Goal: Task Accomplishment & Management: Manage account settings

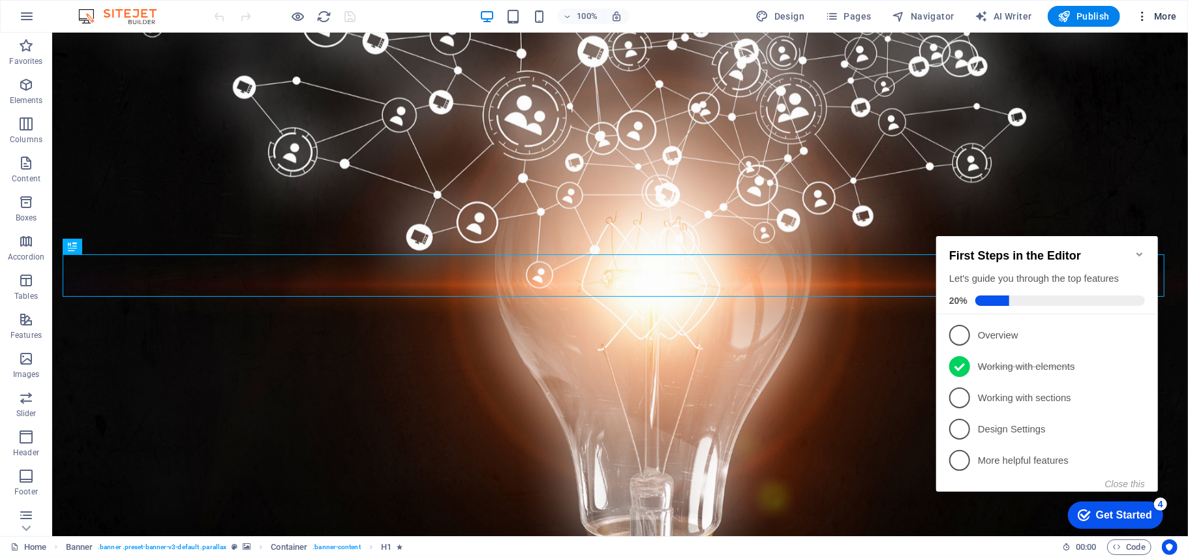
click at [1146, 16] on icon "button" at bounding box center [1142, 16] width 13 height 13
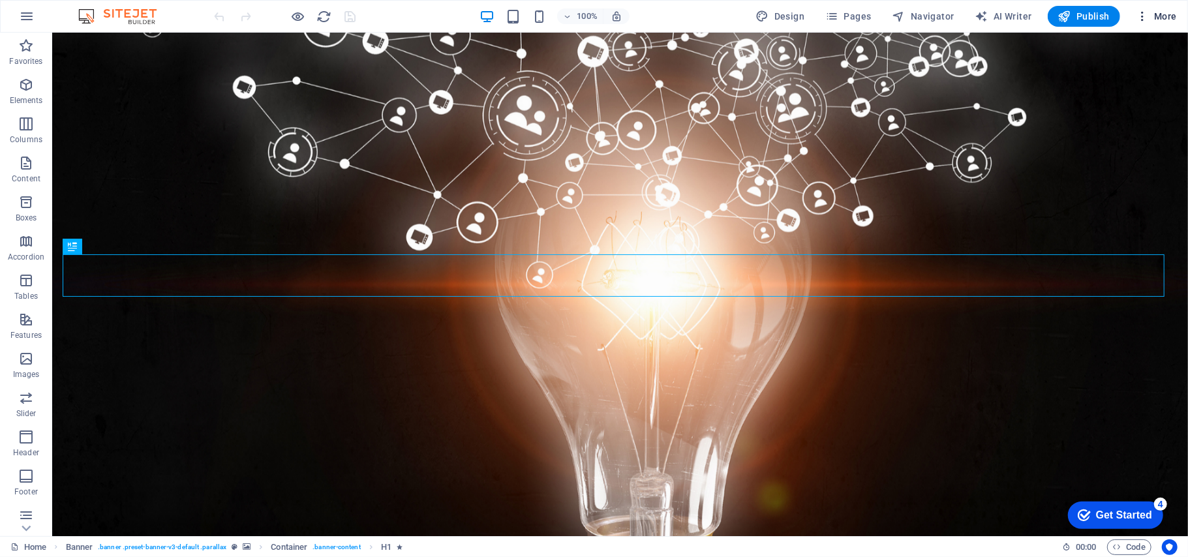
click at [1138, 14] on icon "button" at bounding box center [1142, 16] width 13 height 13
click at [1141, 16] on icon "button" at bounding box center [1142, 16] width 13 height 13
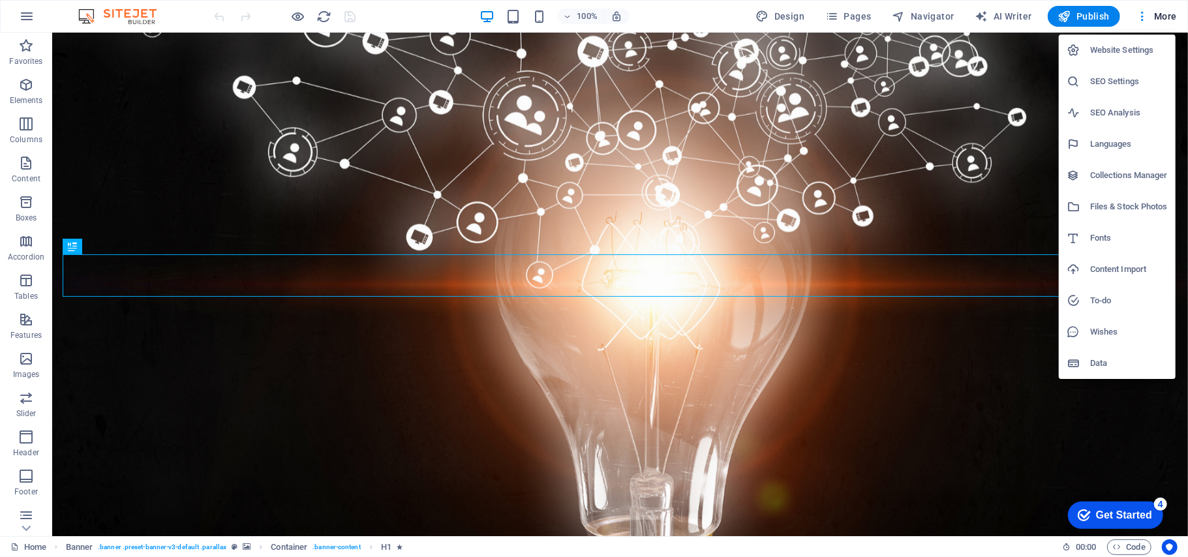
click at [1103, 90] on li "SEO Settings" at bounding box center [1117, 81] width 117 height 31
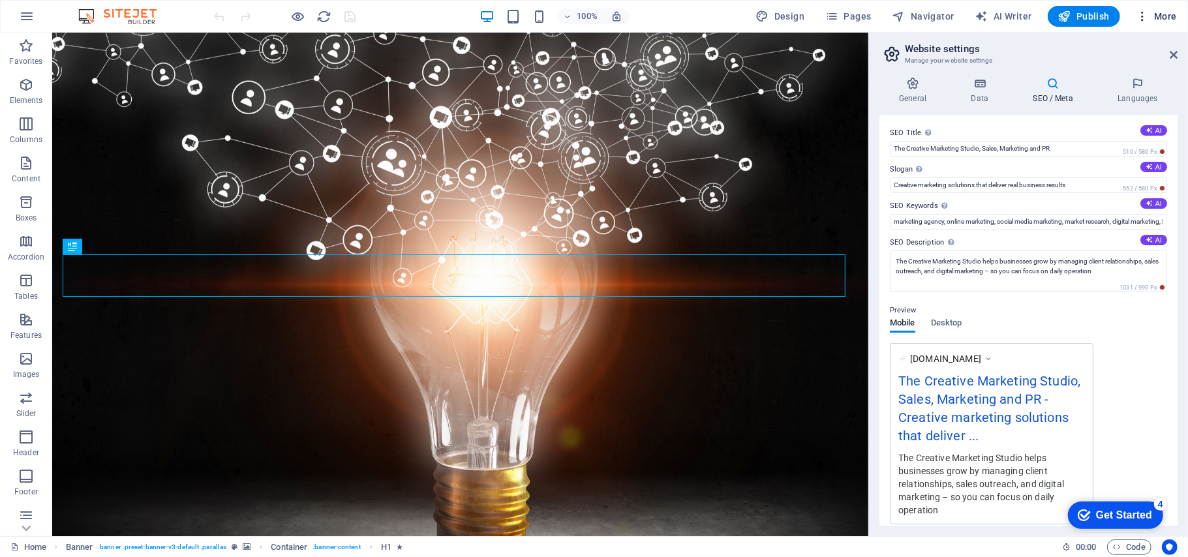
click at [1139, 14] on icon "button" at bounding box center [1142, 16] width 13 height 13
click at [1077, 145] on input "The Creative Marketing Studio, Sales, Marketing and PR" at bounding box center [1028, 149] width 277 height 16
drag, startPoint x: 1077, startPoint y: 145, endPoint x: 1029, endPoint y: 124, distance: 52.0
click at [1029, 125] on div "SEO Title The title of your website - make it something that stands out in sear…" at bounding box center [1028, 140] width 277 height 31
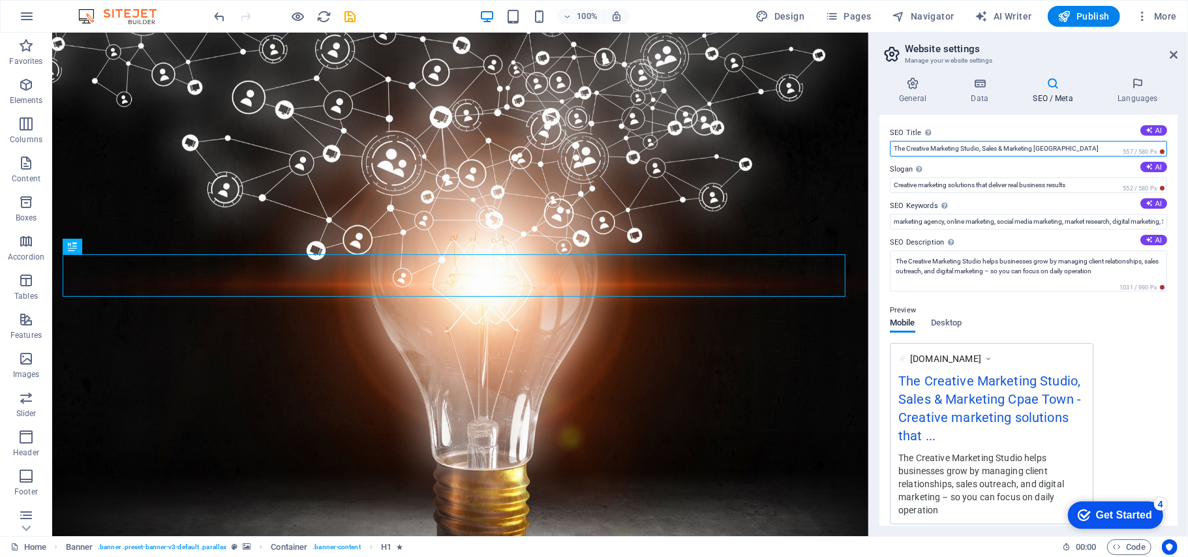
type input "The Creative Marketing Studio, Sales & Marketing [GEOGRAPHIC_DATA]"
click at [1000, 241] on label "SEO Description Describe the contents of your website - this is crucial for sea…" at bounding box center [1028, 243] width 277 height 16
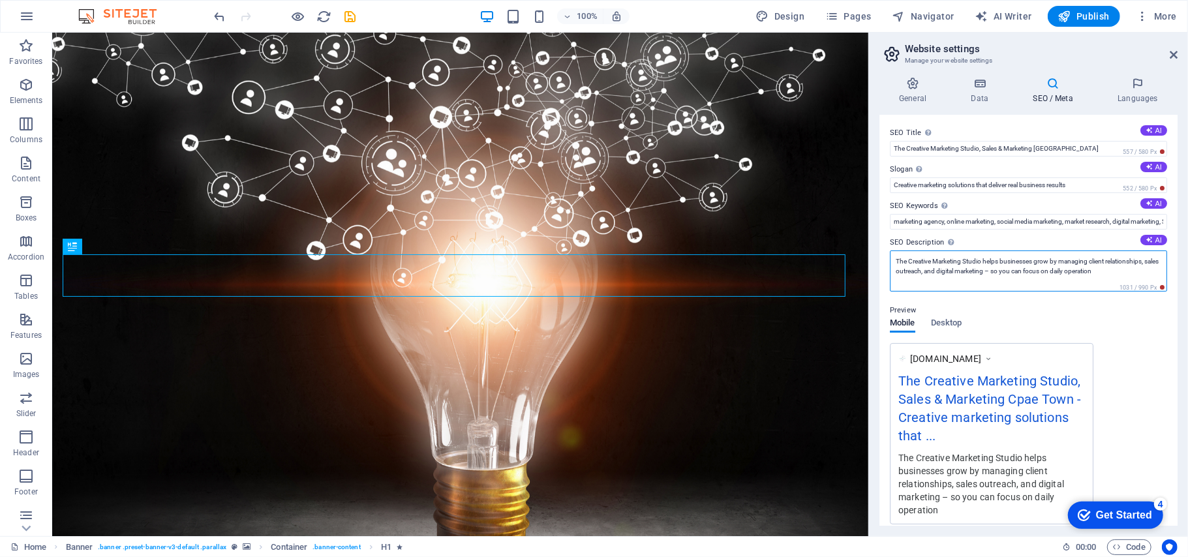
click at [1000, 251] on textarea "The Creative Marketing Studio helps businesses grow by managing client relation…" at bounding box center [1028, 271] width 277 height 41
click at [1000, 241] on label "SEO Description Describe the contents of your website - this is crucial for sea…" at bounding box center [1028, 243] width 277 height 16
click at [1000, 251] on textarea "The Creative Marketing Studio helps businesses grow by managing client relation…" at bounding box center [1028, 271] width 277 height 41
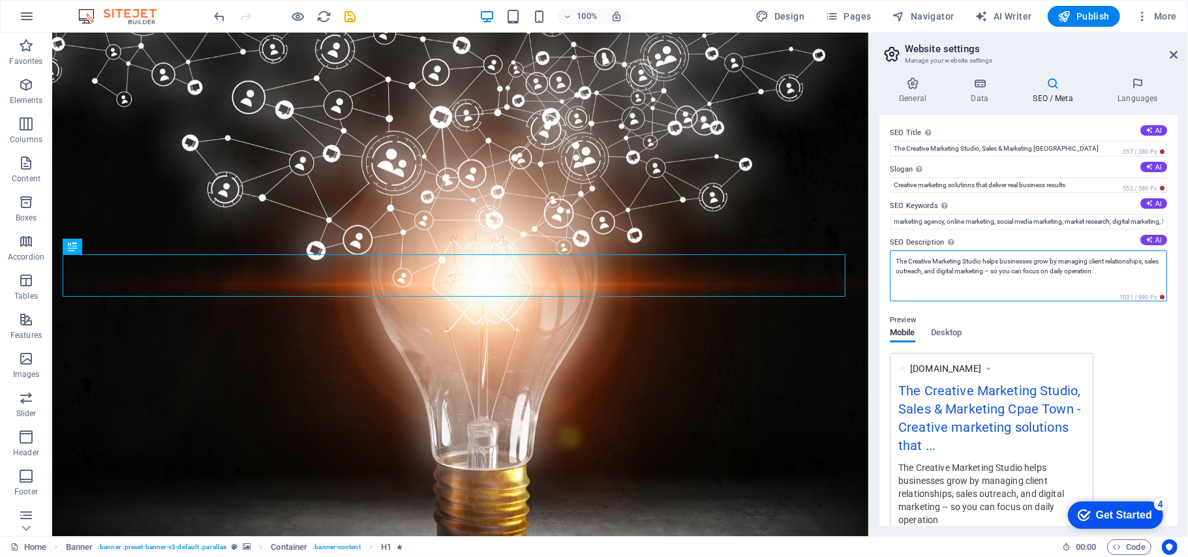
click at [1123, 278] on textarea "The Creative Marketing Studio helps businesses grow by managing client relation…" at bounding box center [1028, 276] width 277 height 51
click at [1125, 270] on textarea "The Creative Marketing Studio helps businesses grow by managing client relation…" at bounding box center [1028, 276] width 277 height 51
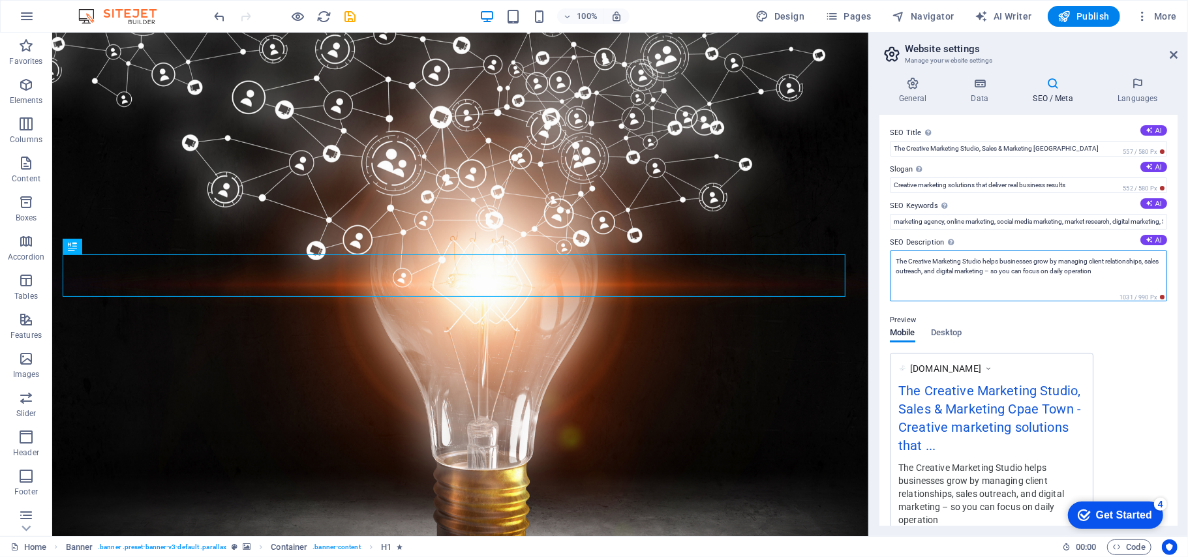
drag, startPoint x: 1125, startPoint y: 270, endPoint x: 987, endPoint y: 269, distance: 138.3
click at [1008, 269] on textarea "The Creative Marketing Studio helps businesses grow by managing client relation…" at bounding box center [1028, 276] width 277 height 51
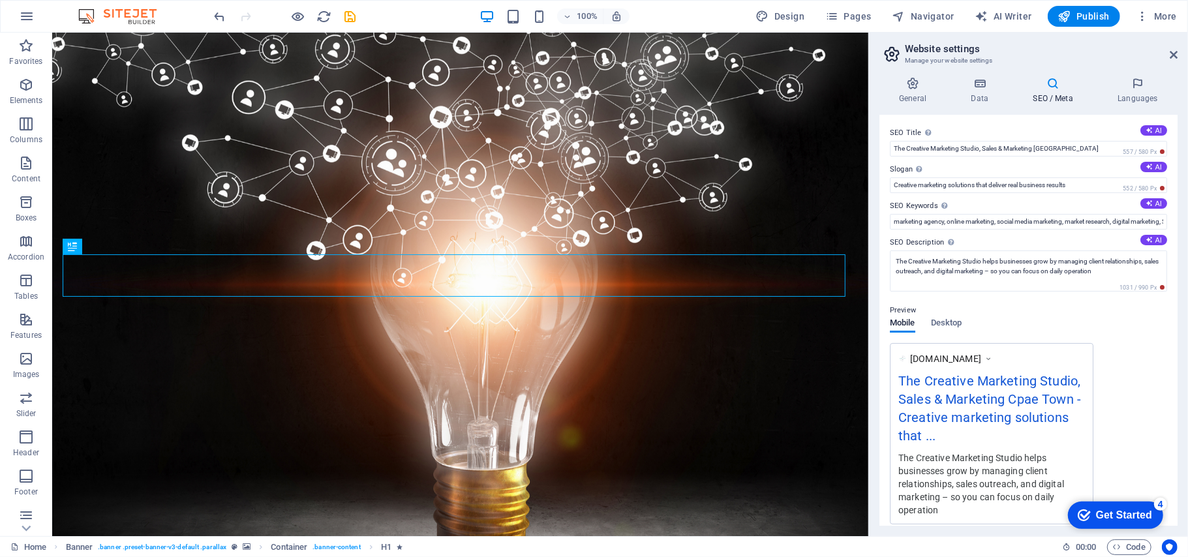
click at [888, 241] on div "SEO Title The title of your website - make it something that stands out in sear…" at bounding box center [1029, 320] width 298 height 411
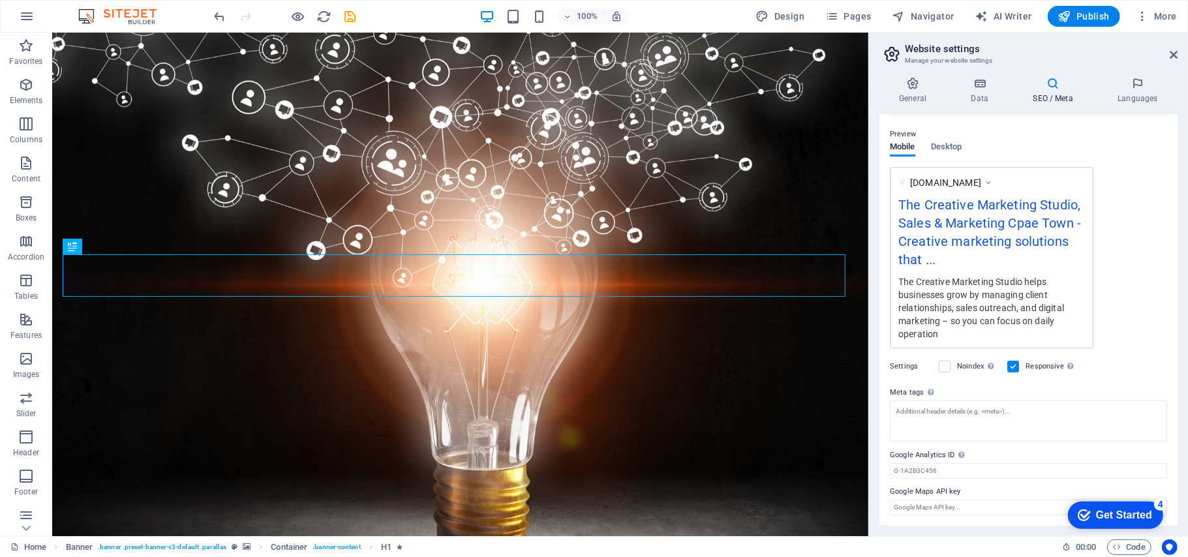
scroll to position [177, 0]
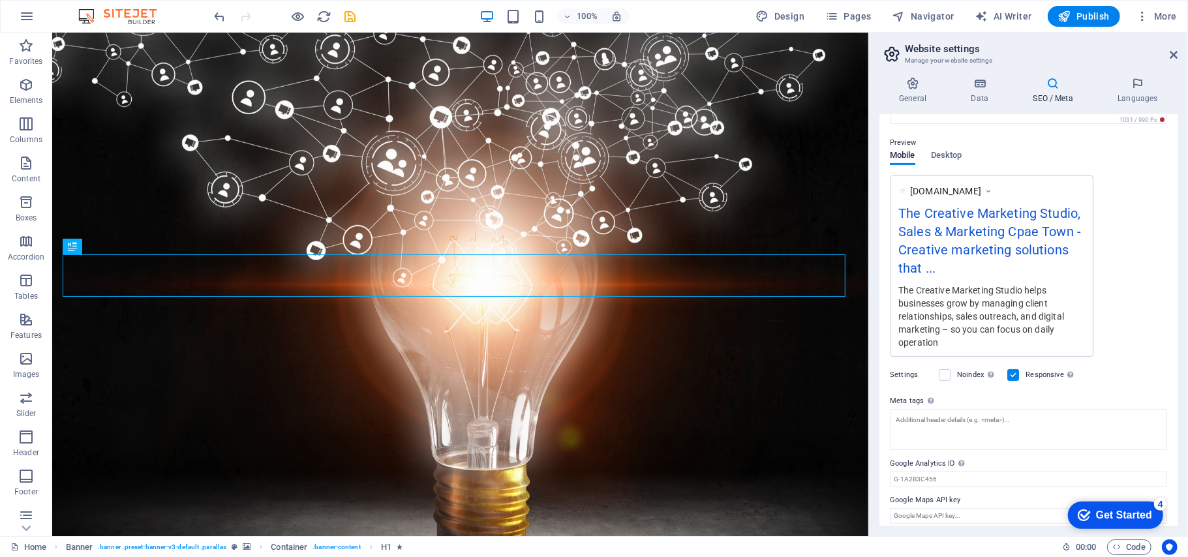
click at [1011, 369] on label at bounding box center [1014, 375] width 12 height 12
click at [0, 0] on input "Responsive Determine whether the website should be responsive based on screen r…" at bounding box center [0, 0] width 0 height 0
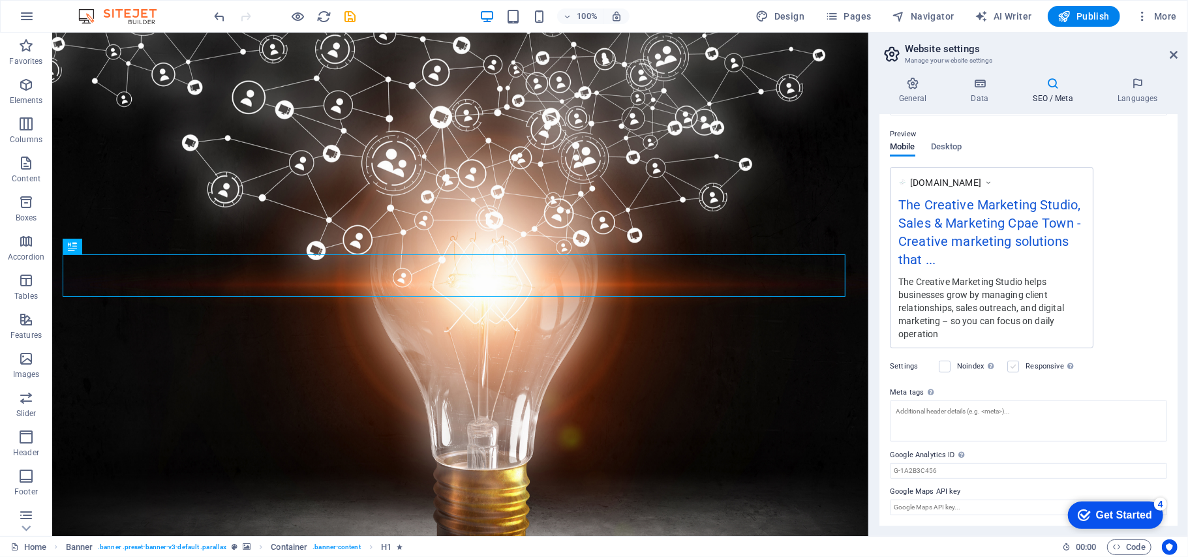
click at [1011, 363] on label at bounding box center [1014, 367] width 12 height 12
click at [0, 0] on input "Responsive Determine whether the website should be responsive based on screen r…" at bounding box center [0, 0] width 0 height 0
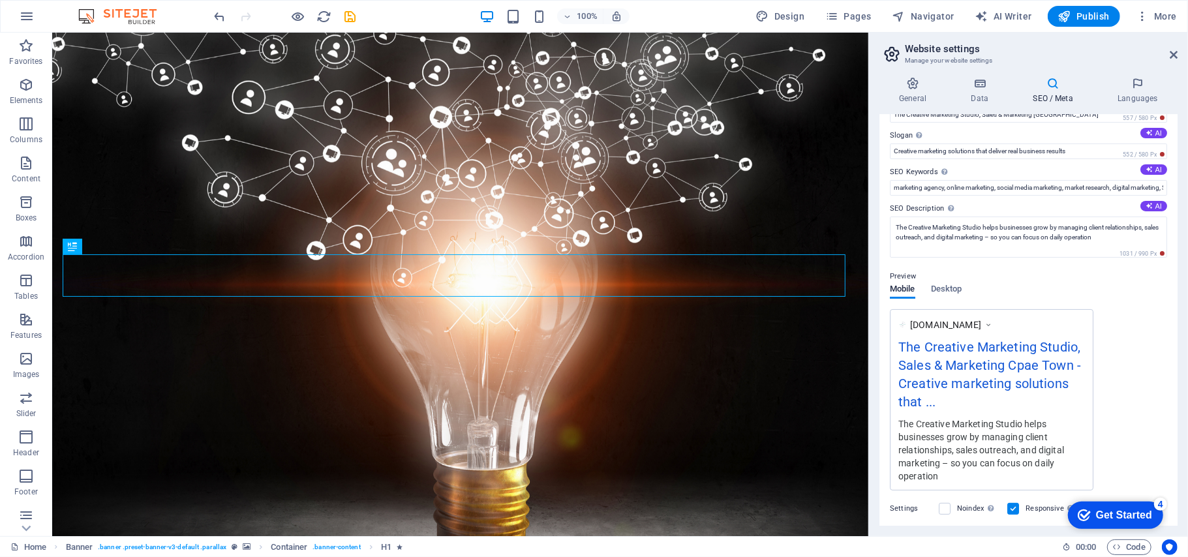
scroll to position [0, 0]
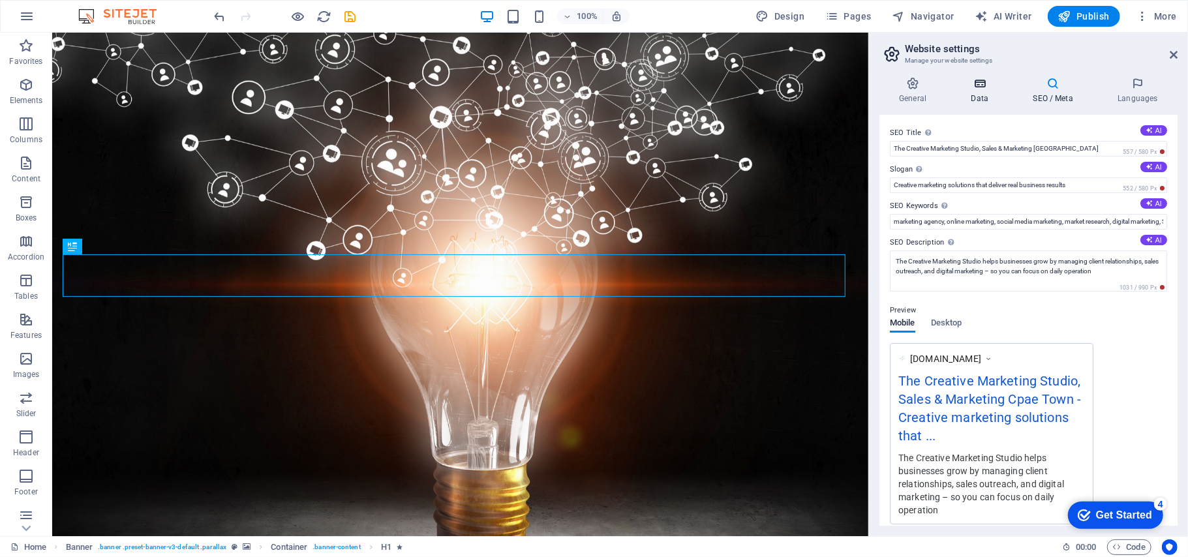
click at [985, 95] on h4 "Data" at bounding box center [982, 90] width 62 height 27
click at [987, 95] on h4 "Data" at bounding box center [982, 90] width 62 height 27
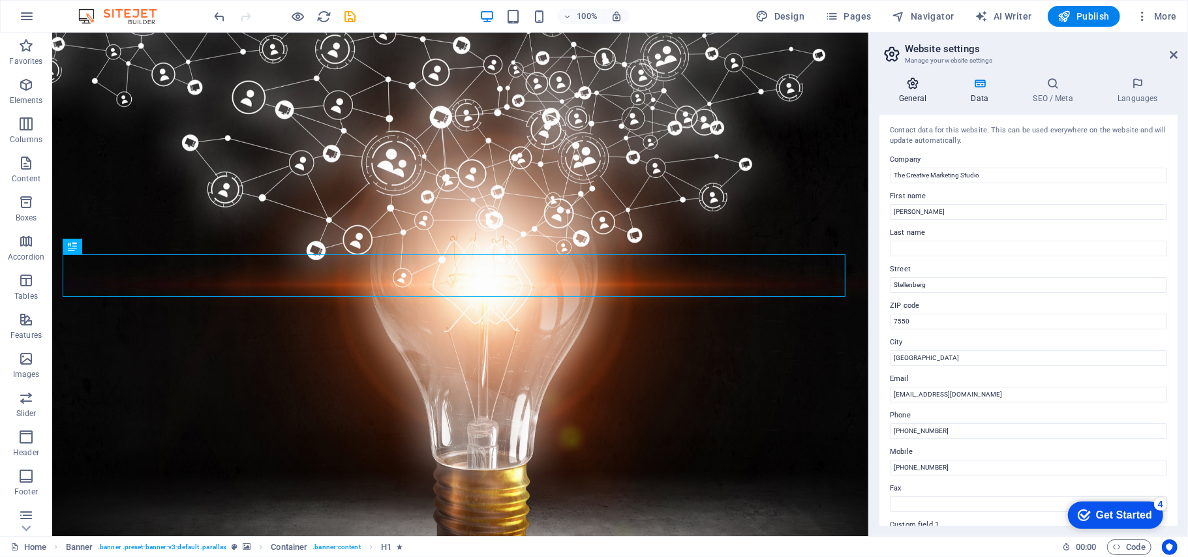
click at [917, 87] on icon at bounding box center [913, 83] width 67 height 13
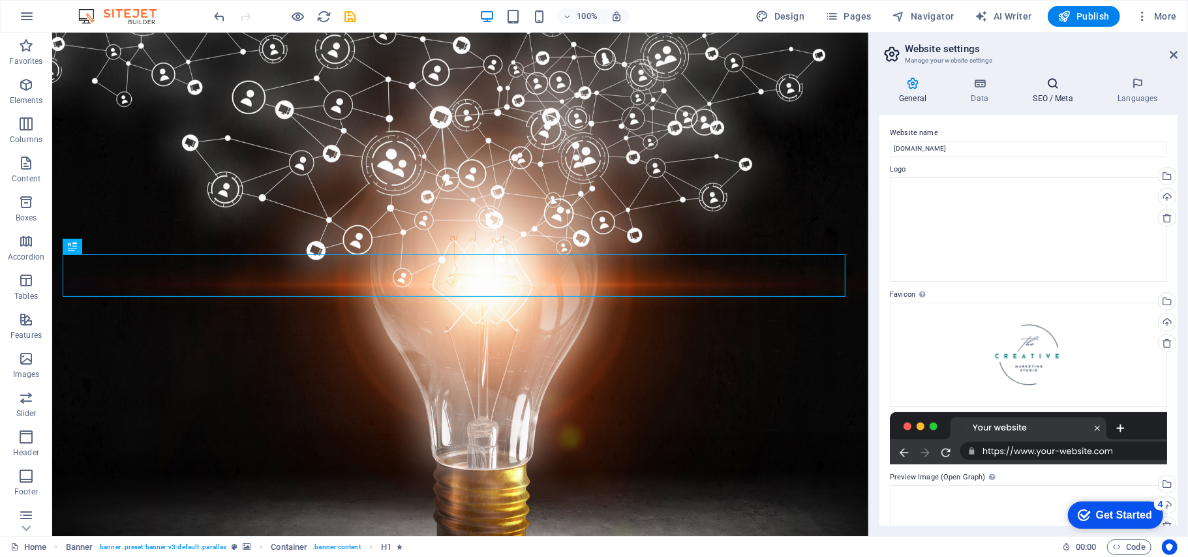
click at [1066, 91] on h4 "SEO / Meta" at bounding box center [1055, 90] width 85 height 27
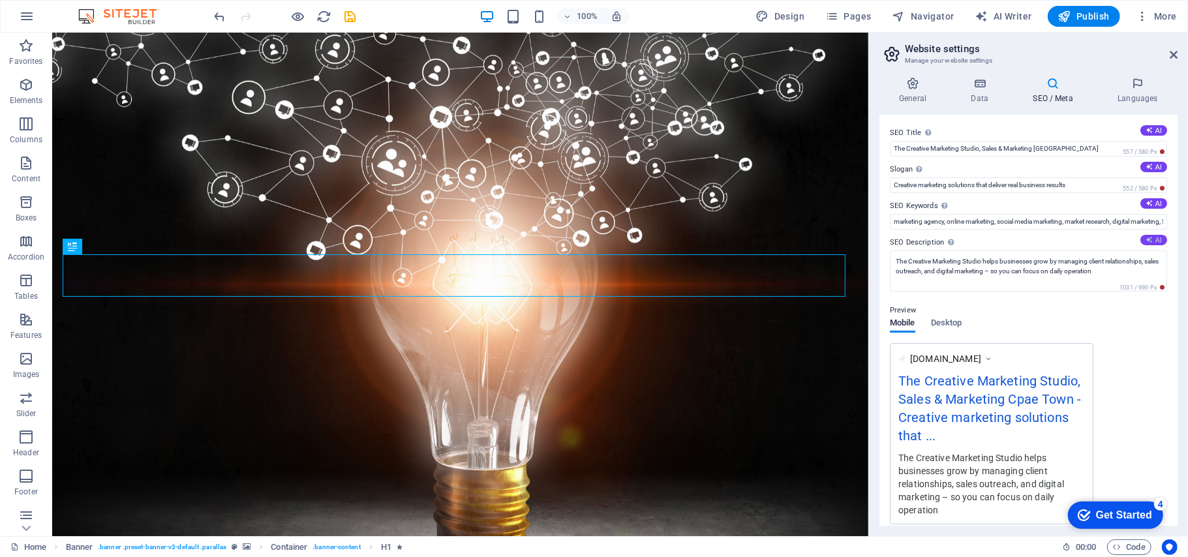
click at [1149, 241] on icon at bounding box center [1149, 239] width 7 height 7
type textarea "Boost your business growth with our creative marketing solutions! Specializing …"
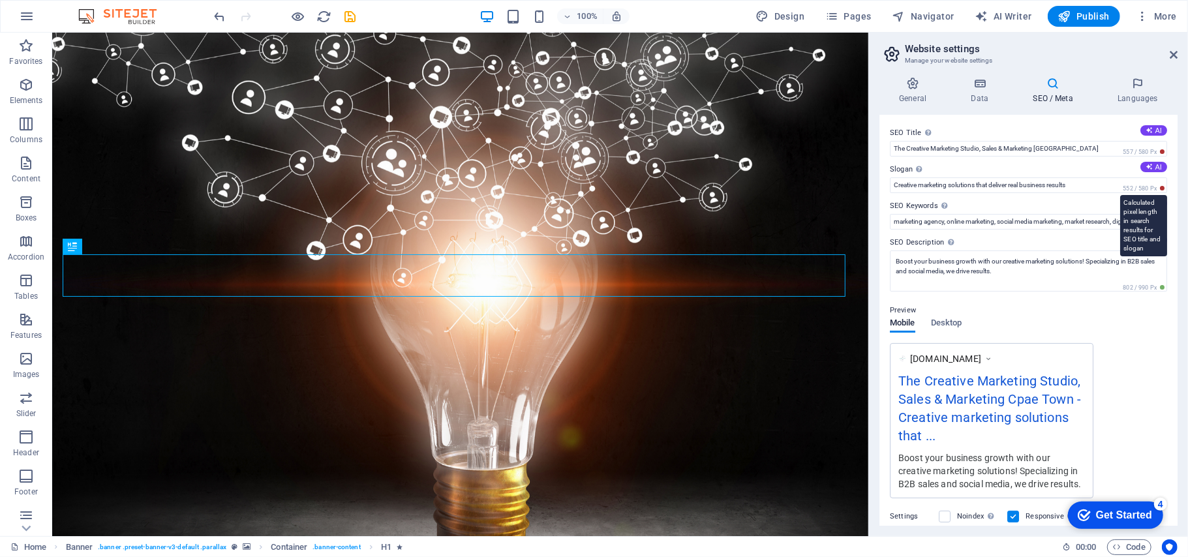
click at [1152, 189] on span "552 / 580 Px" at bounding box center [1143, 188] width 47 height 9
click at [1146, 206] on icon at bounding box center [1149, 203] width 7 height 7
type input "online marketing, social media marketing, B2B sales strategies, lead generation…"
click at [1146, 166] on icon at bounding box center [1149, 166] width 7 height 7
type input "Drive Growth with Creative Marketing Strategies"
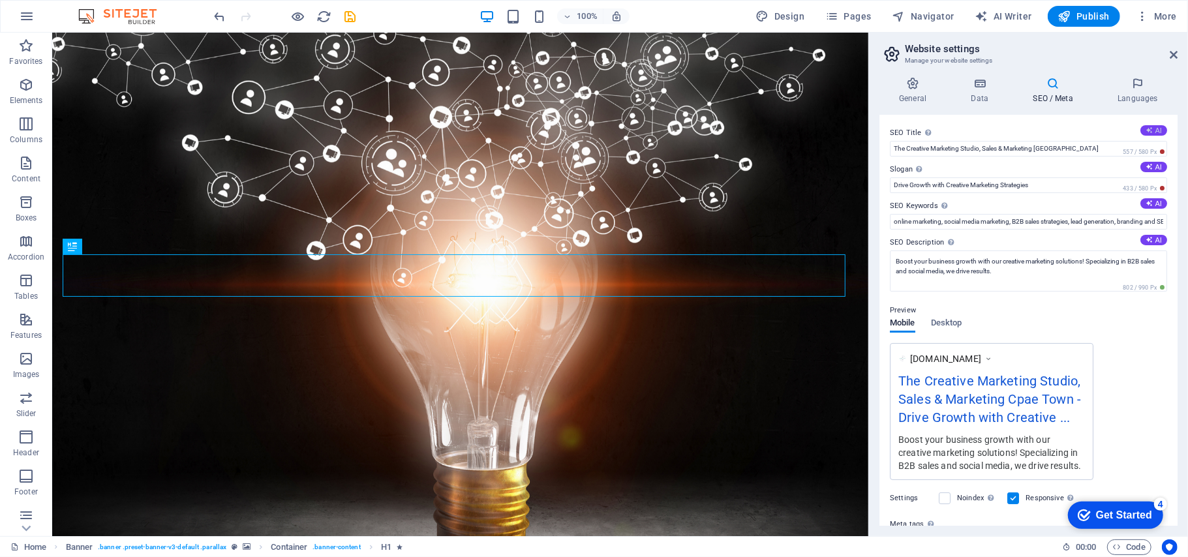
click at [1156, 128] on button "AI" at bounding box center [1154, 130] width 27 height 10
click at [1008, 159] on div "SEO Title The title of your website - make it something that stands out in sear…" at bounding box center [1029, 320] width 298 height 411
drag, startPoint x: 1059, startPoint y: 181, endPoint x: 724, endPoint y: 160, distance: 336.1
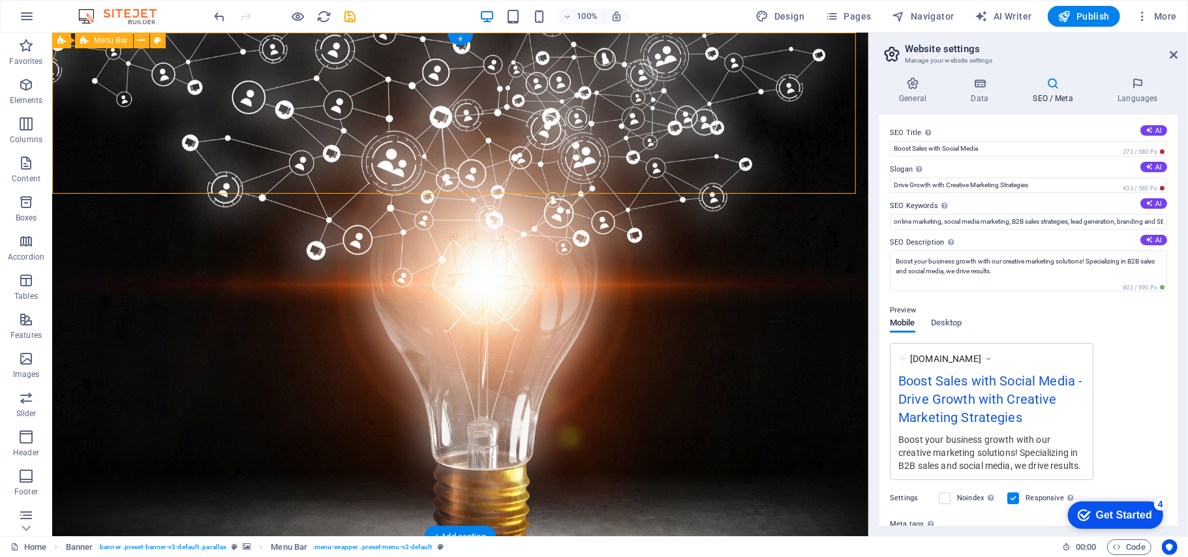
drag, startPoint x: 724, startPoint y: 160, endPoint x: 851, endPoint y: 153, distance: 127.4
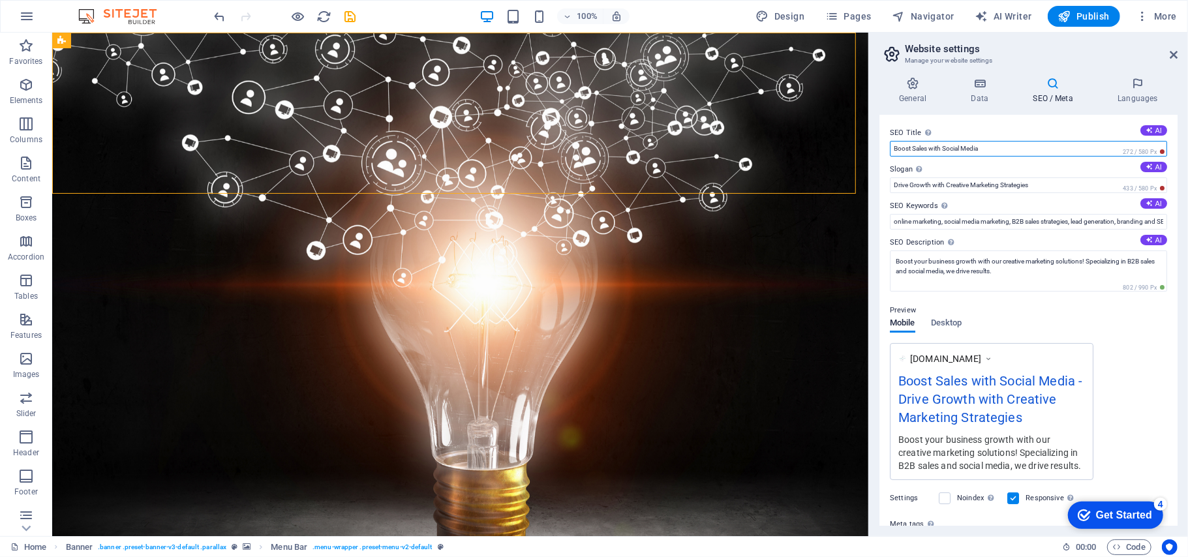
click at [1003, 149] on input "Boost Sales with Social Media" at bounding box center [1028, 149] width 277 height 16
drag, startPoint x: 1003, startPoint y: 149, endPoint x: 901, endPoint y: 144, distance: 102.6
click at [901, 144] on input "Boost Sales with Social Media" at bounding box center [1028, 149] width 277 height 16
paste input "Sales & Digital Marketing | The Creative Marketing Studio [GEOGRAPHIC_DATA]"
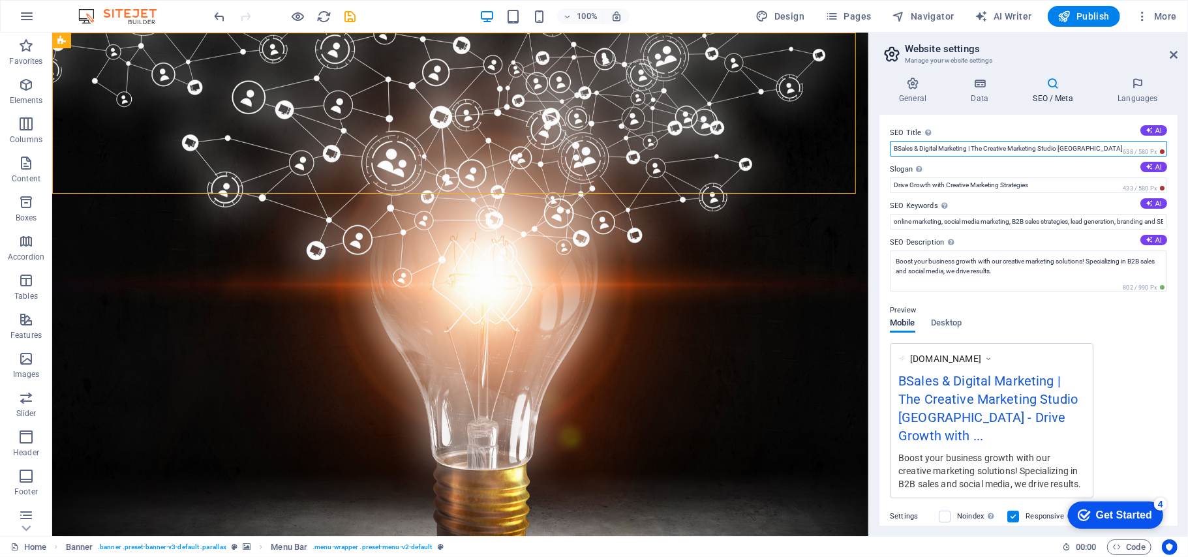
click at [901, 147] on input "BSales & Digital Marketing | The Creative Marketing Studio [GEOGRAPHIC_DATA]" at bounding box center [1028, 149] width 277 height 16
click at [902, 146] on input "BSales & Digital Marketing | The Creative Marketing Studio [GEOGRAPHIC_DATA]" at bounding box center [1028, 149] width 277 height 16
click at [899, 146] on input "BSales & Digital Marketing | The Creative Marketing Studio [GEOGRAPHIC_DATA]" at bounding box center [1028, 149] width 277 height 16
type input "Sales & Digital Marketing | The Creative Marketing Studio [GEOGRAPHIC_DATA]"
click at [1055, 312] on div "Preview" at bounding box center [1028, 311] width 277 height 16
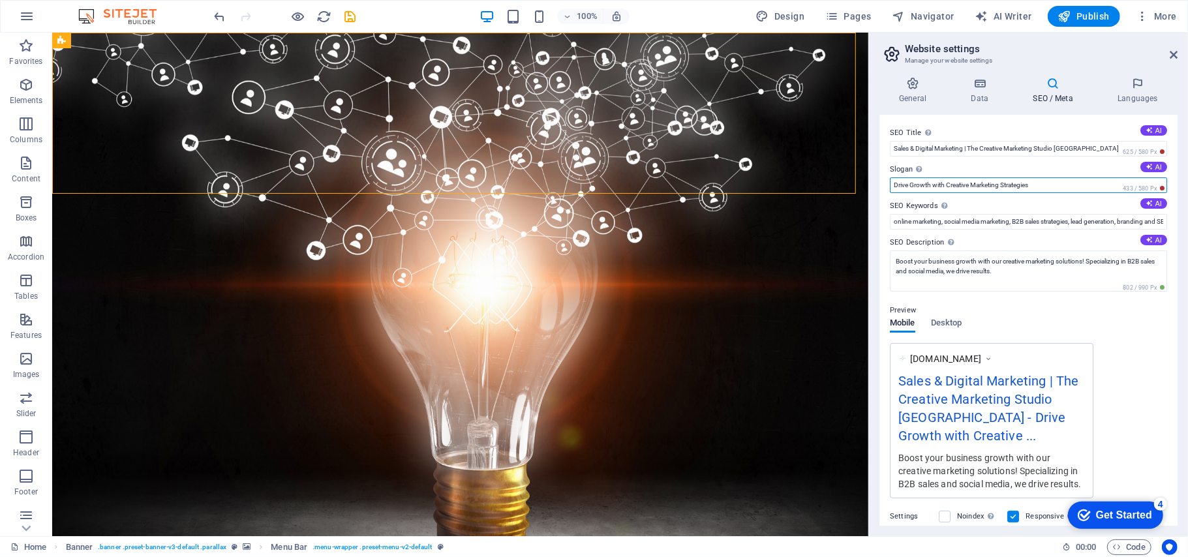
click at [1038, 189] on input "Drive Growth with Creative Marketing Strategies" at bounding box center [1028, 185] width 277 height 16
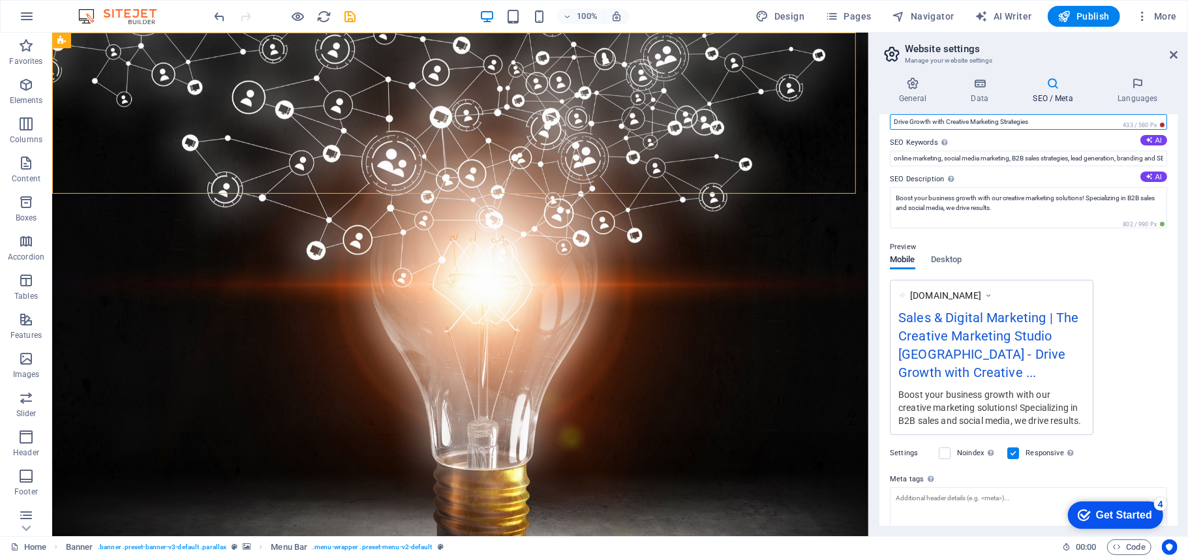
scroll to position [150, 0]
